Goal: Find specific page/section: Find specific page/section

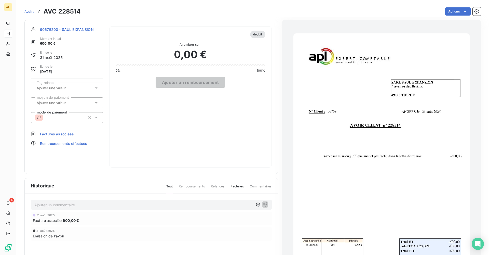
click at [27, 14] on link "Avoirs" at bounding box center [29, 11] width 10 height 5
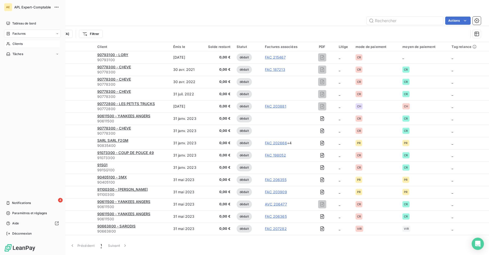
click at [22, 43] on span "Clients" at bounding box center [17, 44] width 10 height 5
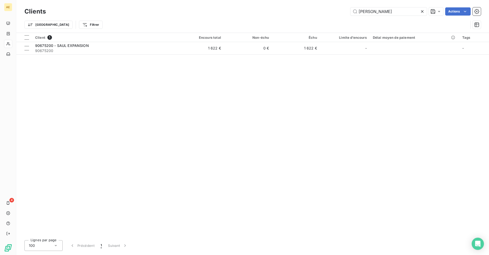
drag, startPoint x: 400, startPoint y: 11, endPoint x: 270, endPoint y: 20, distance: 130.5
click at [270, 20] on div "Clients [PERSON_NAME] Actions Trier Filtrer" at bounding box center [252, 19] width 457 height 27
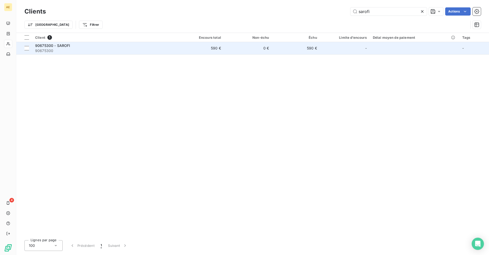
type input "sarofi"
click at [82, 48] on span "90675300" at bounding box center [104, 50] width 138 height 5
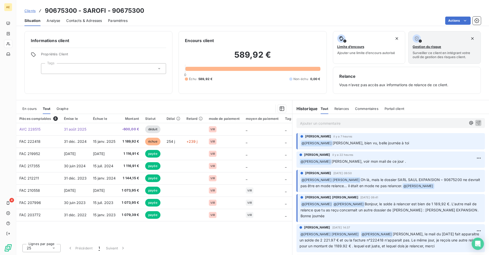
click at [35, 10] on span "Clients" at bounding box center [29, 11] width 11 height 4
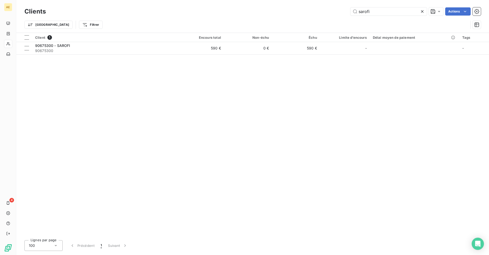
drag, startPoint x: 380, startPoint y: 11, endPoint x: 338, endPoint y: 13, distance: 42.1
click at [338, 13] on div "sarofi Actions" at bounding box center [266, 11] width 429 height 8
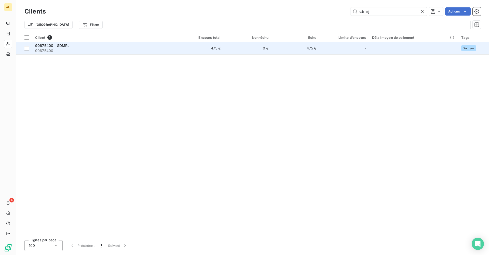
type input "sdmrj"
click at [56, 49] on span "90675400" at bounding box center [104, 50] width 138 height 5
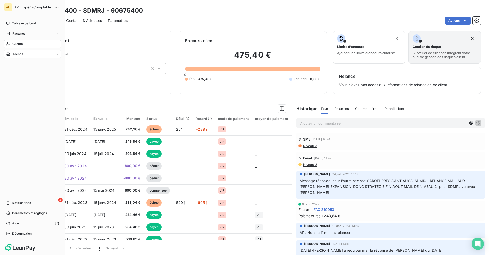
click at [22, 53] on span "Tâches" at bounding box center [17, 54] width 11 height 5
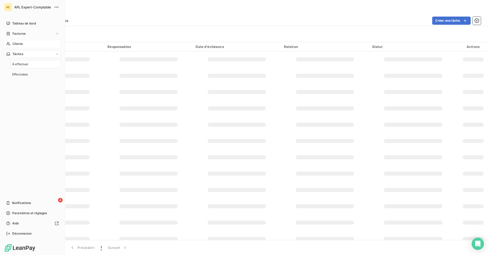
click at [25, 46] on div "Clients" at bounding box center [32, 44] width 57 height 8
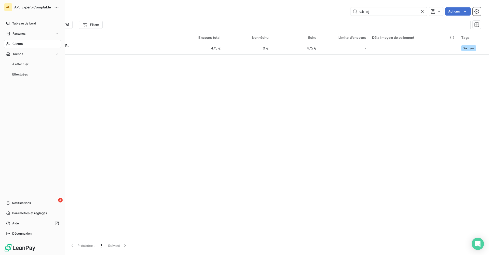
click at [28, 44] on div "Clients" at bounding box center [32, 44] width 57 height 8
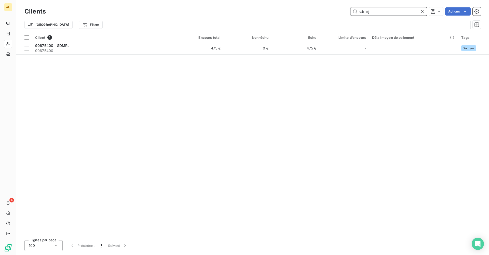
drag, startPoint x: 379, startPoint y: 8, endPoint x: 314, endPoint y: 8, distance: 65.8
click at [314, 8] on div "sdmrj Actions" at bounding box center [266, 11] width 429 height 8
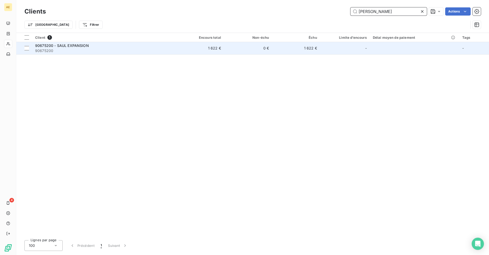
type input "[PERSON_NAME]"
click at [87, 49] on span "90675200" at bounding box center [104, 50] width 138 height 5
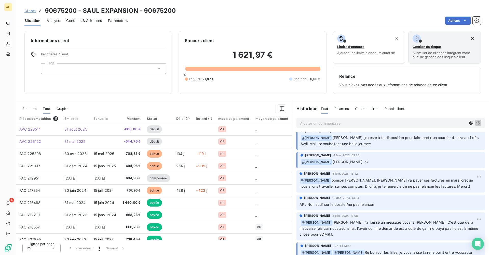
click at [32, 9] on span "Clients" at bounding box center [29, 11] width 11 height 4
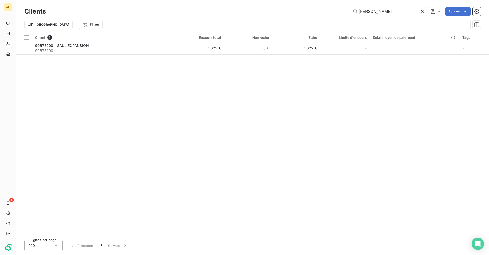
drag, startPoint x: 388, startPoint y: 6, endPoint x: 341, endPoint y: 13, distance: 47.6
click at [341, 13] on div "Clients [PERSON_NAME] Actions" at bounding box center [252, 11] width 457 height 11
drag, startPoint x: 373, startPoint y: 13, endPoint x: 312, endPoint y: 14, distance: 61.2
click at [312, 14] on div "[PERSON_NAME] Actions" at bounding box center [266, 11] width 429 height 8
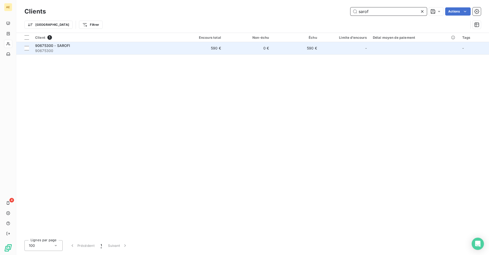
type input "sarof"
click at [74, 47] on div "90675300 - SAROFI" at bounding box center [104, 45] width 138 height 5
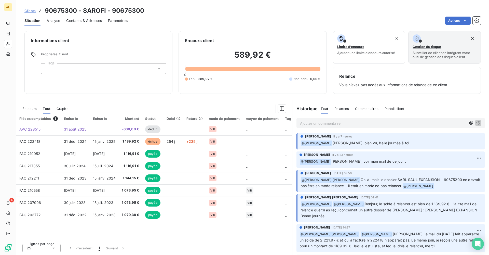
click at [29, 10] on span "Clients" at bounding box center [29, 11] width 11 height 4
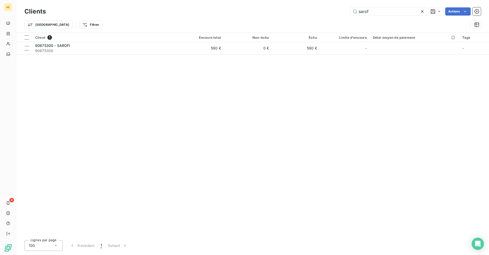
drag, startPoint x: 377, startPoint y: 9, endPoint x: 306, endPoint y: 16, distance: 71.6
click at [306, 16] on div "Clients [PERSON_NAME] Actions" at bounding box center [252, 11] width 457 height 11
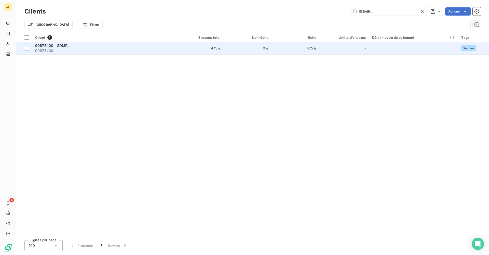
type input "SDMRJ"
click at [101, 48] on span "90675400" at bounding box center [104, 50] width 138 height 5
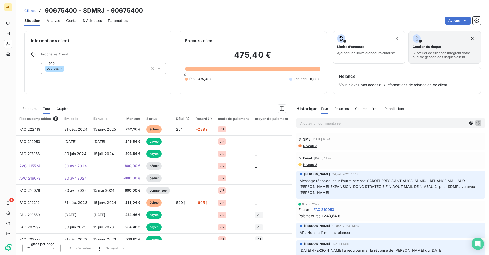
click at [34, 11] on span "Clients" at bounding box center [29, 11] width 11 height 4
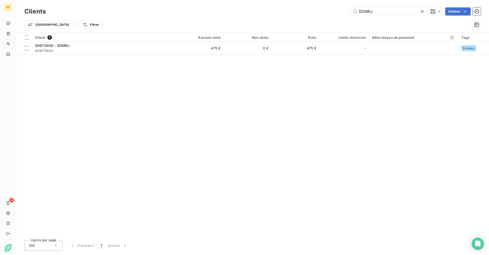
drag, startPoint x: 387, startPoint y: 14, endPoint x: 311, endPoint y: 17, distance: 76.3
click at [311, 17] on div "Clients SDMRJ Actions" at bounding box center [252, 11] width 457 height 11
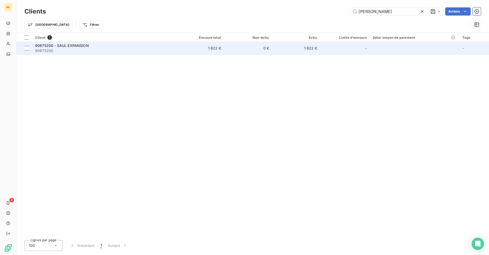
type input "[PERSON_NAME]"
click at [77, 42] on td "90675200 - [PERSON_NAME] EXPANSION 90675200" at bounding box center [104, 48] width 144 height 12
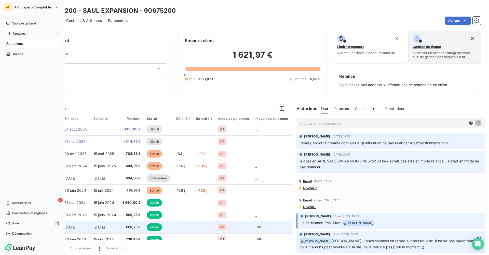
click at [16, 42] on span "Clients" at bounding box center [17, 44] width 10 height 5
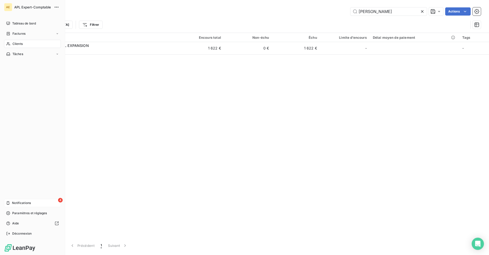
drag, startPoint x: 12, startPoint y: 201, endPoint x: 21, endPoint y: 203, distance: 9.7
click at [12, 202] on div "4 Notifications" at bounding box center [32, 203] width 57 height 8
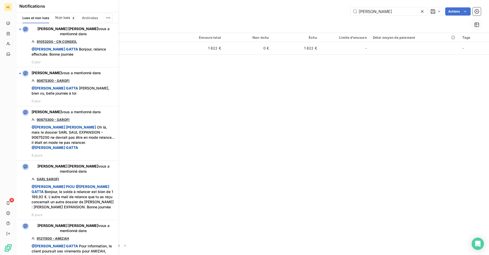
click at [64, 17] on span "Non lues" at bounding box center [62, 17] width 15 height 5
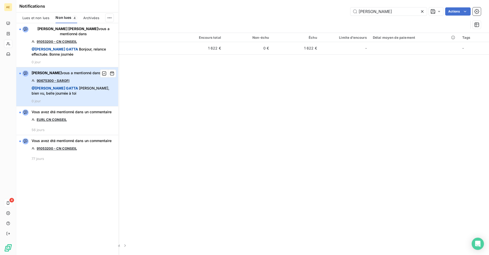
click at [69, 85] on div "[PERSON_NAME] vous a mentionné dans 90675300 - SAROFI @ [PERSON_NAME] [PERSON_N…" at bounding box center [74, 86] width 84 height 33
